Goal: Information Seeking & Learning: Learn about a topic

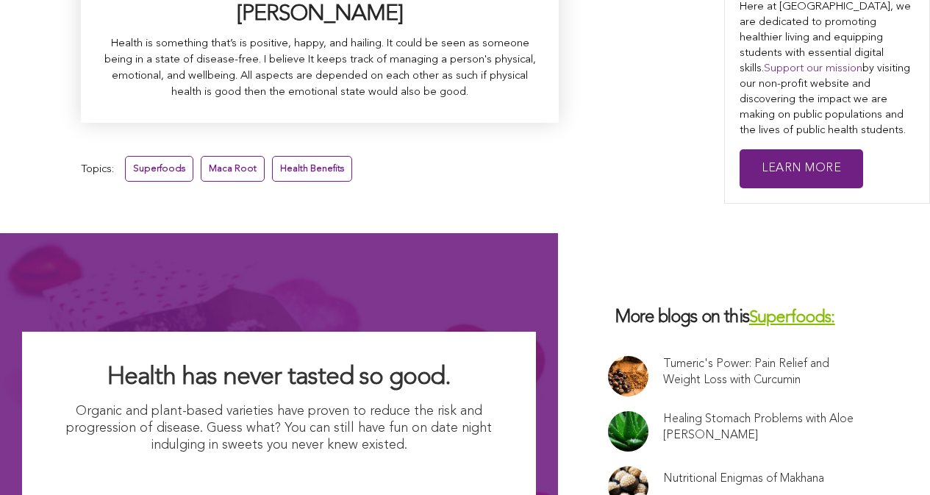
scroll to position [9713, 0]
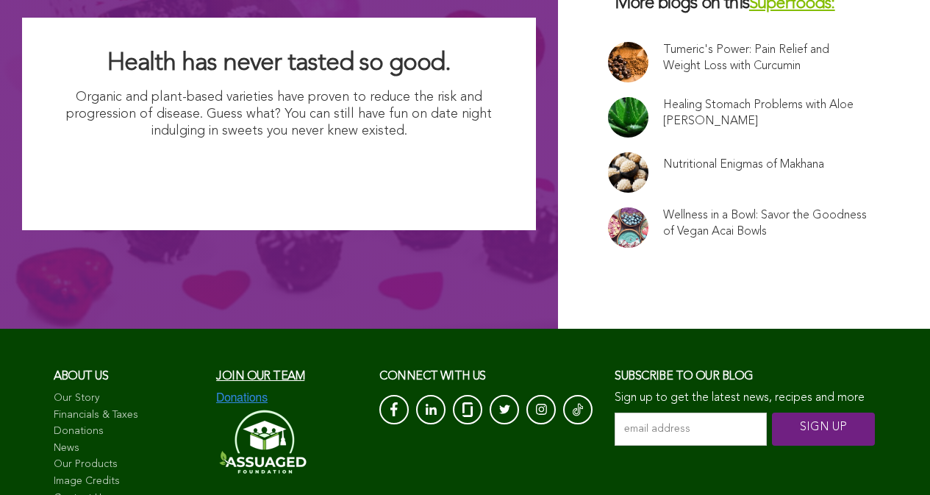
click at [90, 391] on link "Our Story" at bounding box center [128, 398] width 148 height 15
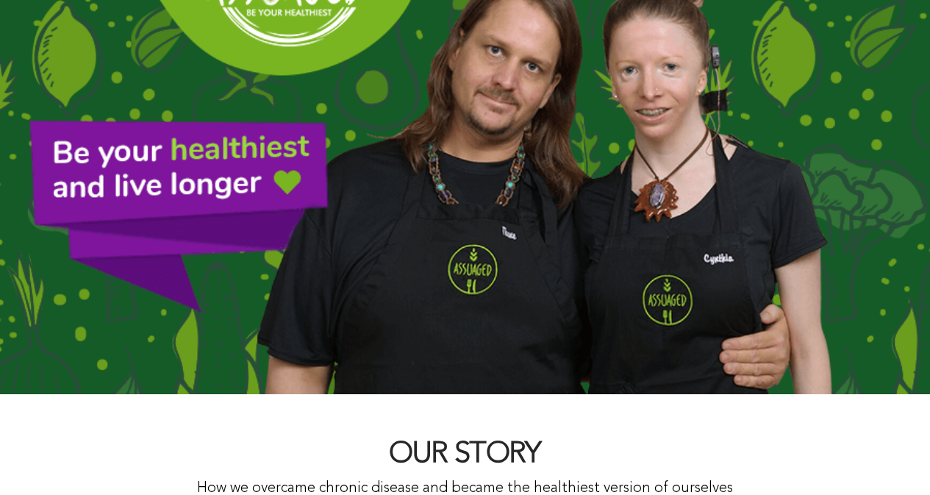
scroll to position [73, 0]
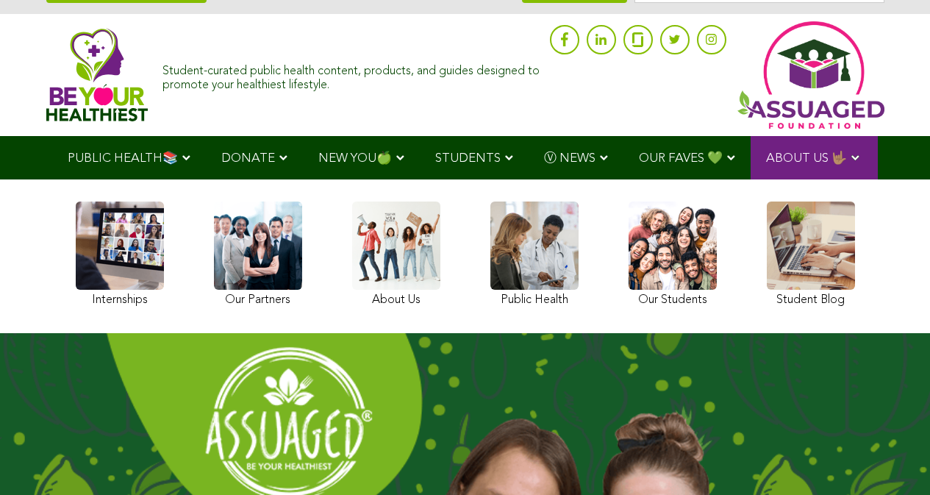
click at [435, 154] on span "STUDENTS" at bounding box center [467, 158] width 65 height 12
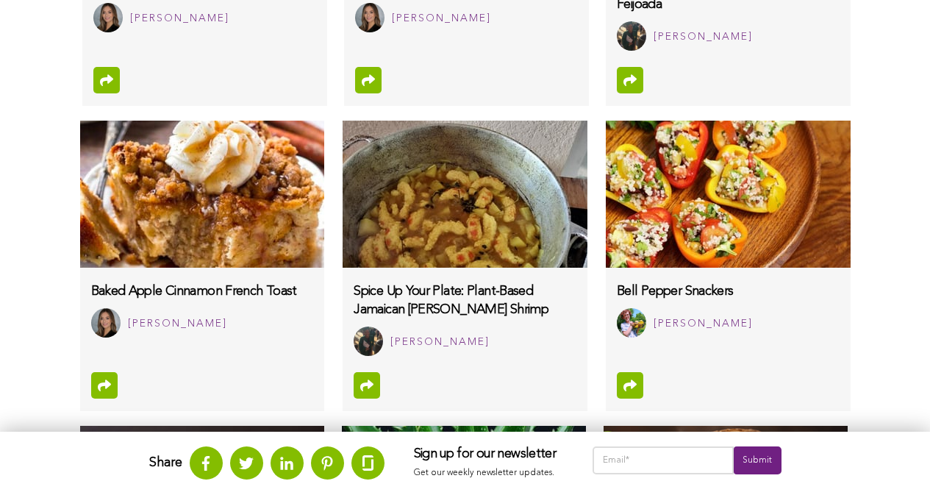
scroll to position [1171, 0]
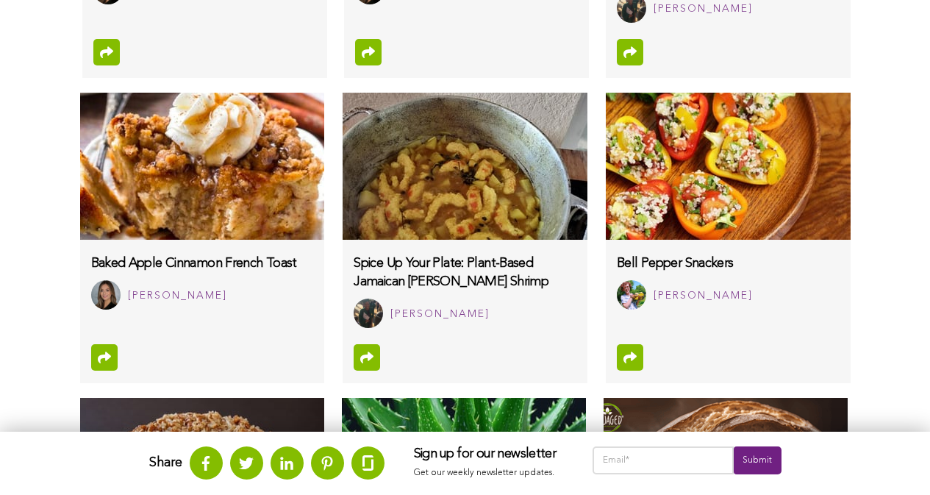
click at [134, 494] on html "WHAT WE DO & WHY SUPPORT OUR 501(c)(3) NON-PROFIT STUDENT INTERNSHIP YOUTUBE CO…" at bounding box center [465, 215] width 930 height 2773
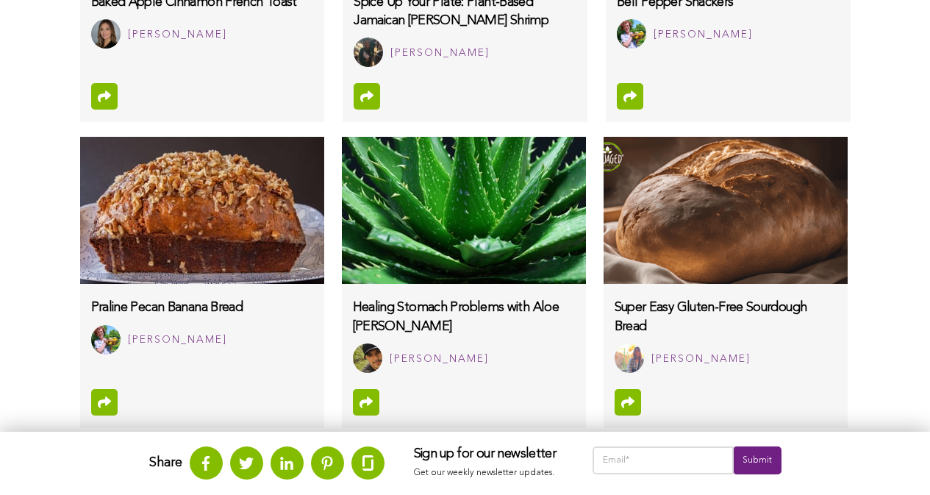
scroll to position [1050, 0]
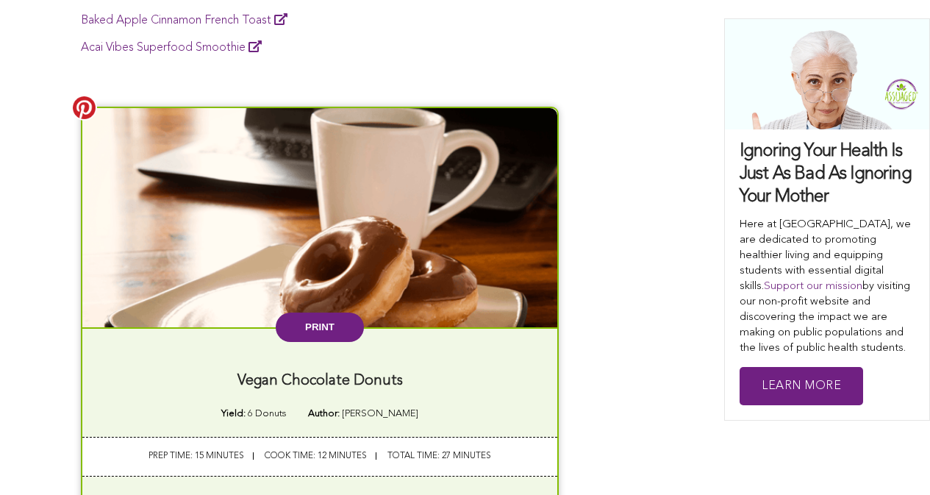
scroll to position [1577, 0]
